Goal: Information Seeking & Learning: Learn about a topic

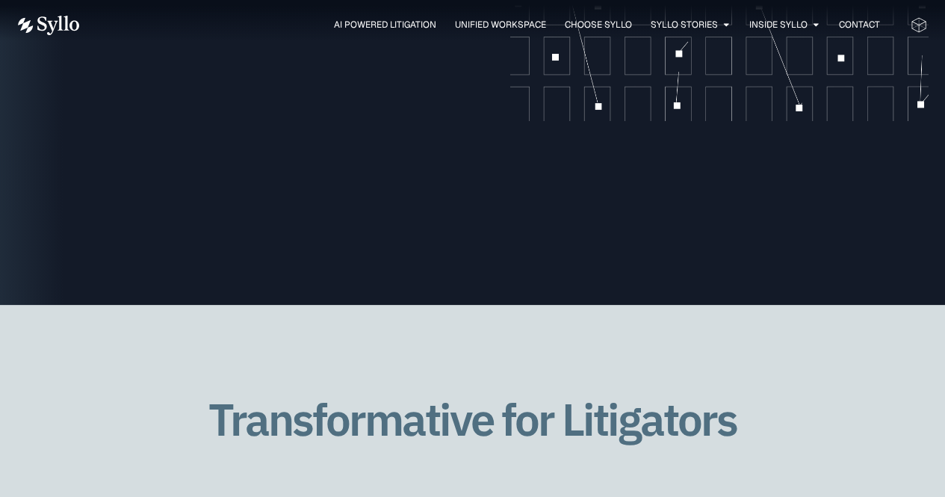
scroll to position [1885, 0]
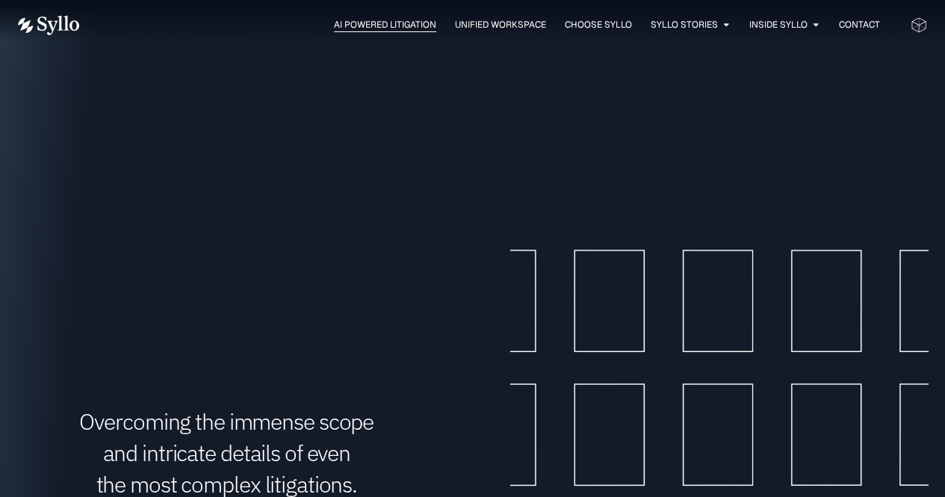
click at [365, 31] on div "AI Powered Litigation" at bounding box center [385, 25] width 102 height 14
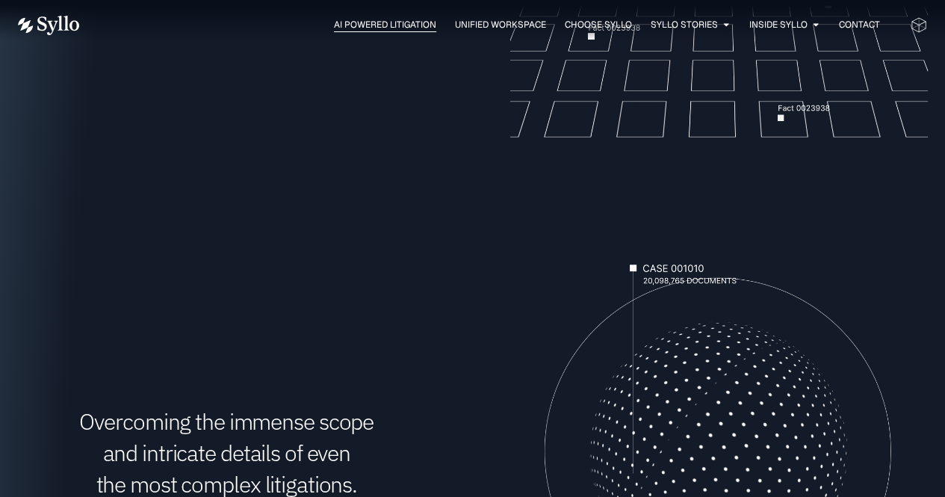
click at [371, 27] on span "AI Powered Litigation" at bounding box center [385, 24] width 102 height 13
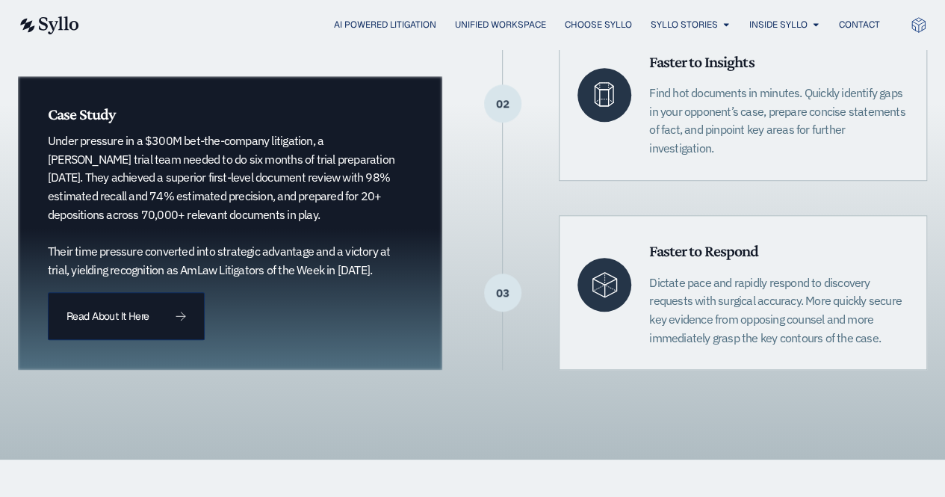
scroll to position [561, 0]
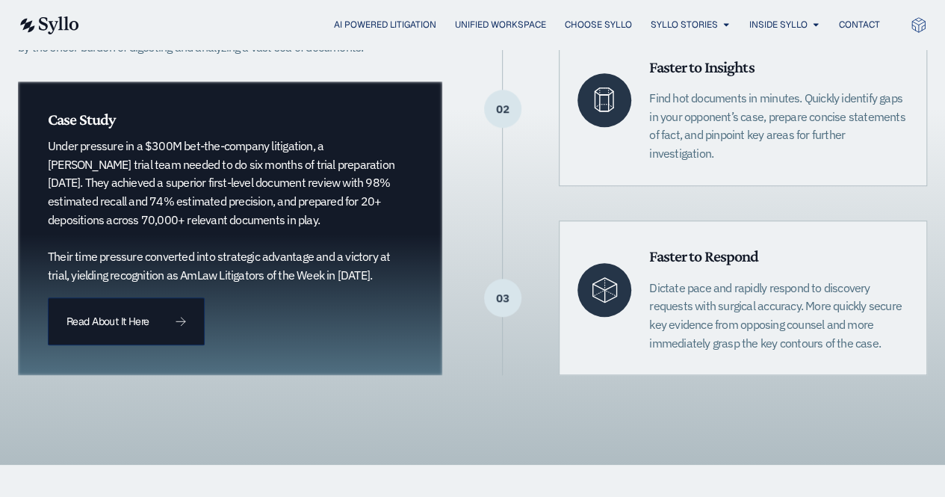
click at [9, 220] on div "Assert Command and Control of Your Case The promise of AI for litigation is gre…" at bounding box center [472, 108] width 945 height 713
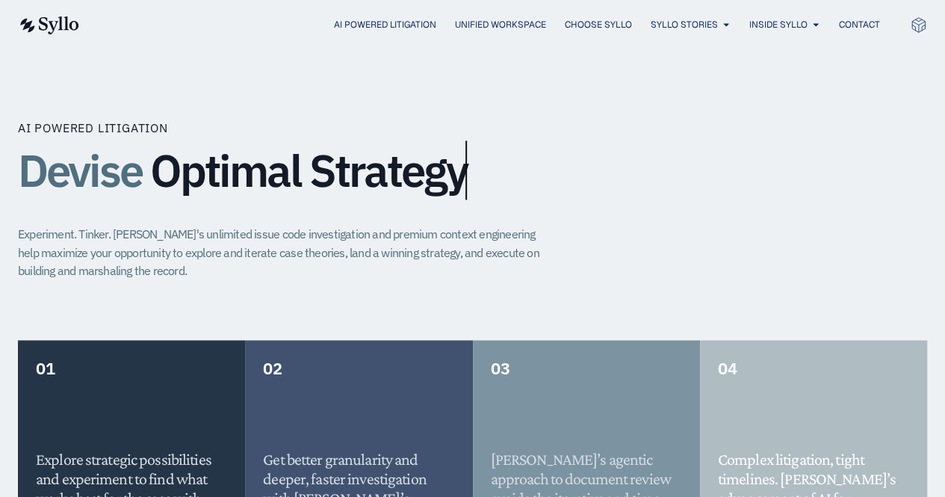
scroll to position [2306, 0]
